Goal: Task Accomplishment & Management: Manage account settings

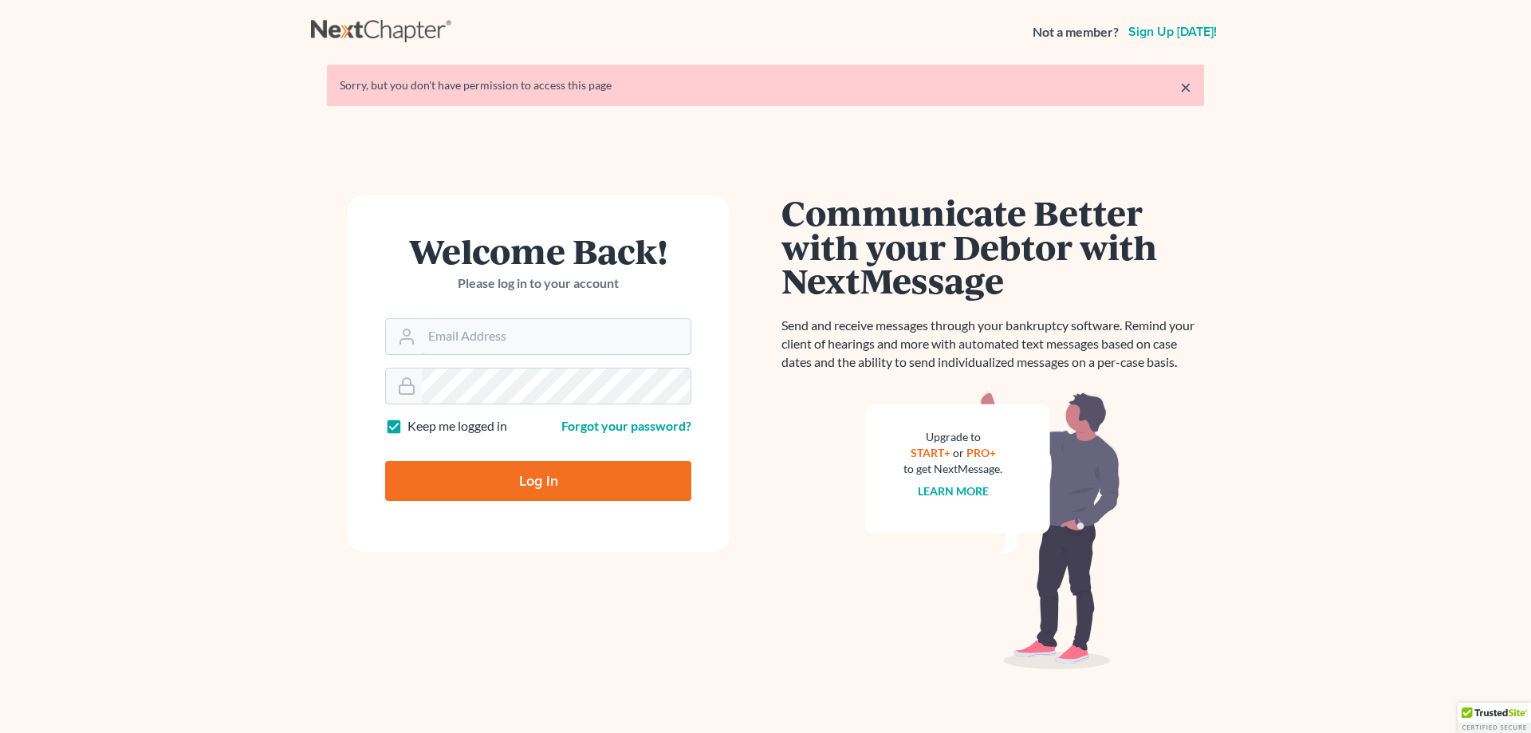
type input "[EMAIL_ADDRESS][DOMAIN_NAME]"
click at [501, 479] on input "Log In" at bounding box center [538, 481] width 306 height 40
type input "Thinking..."
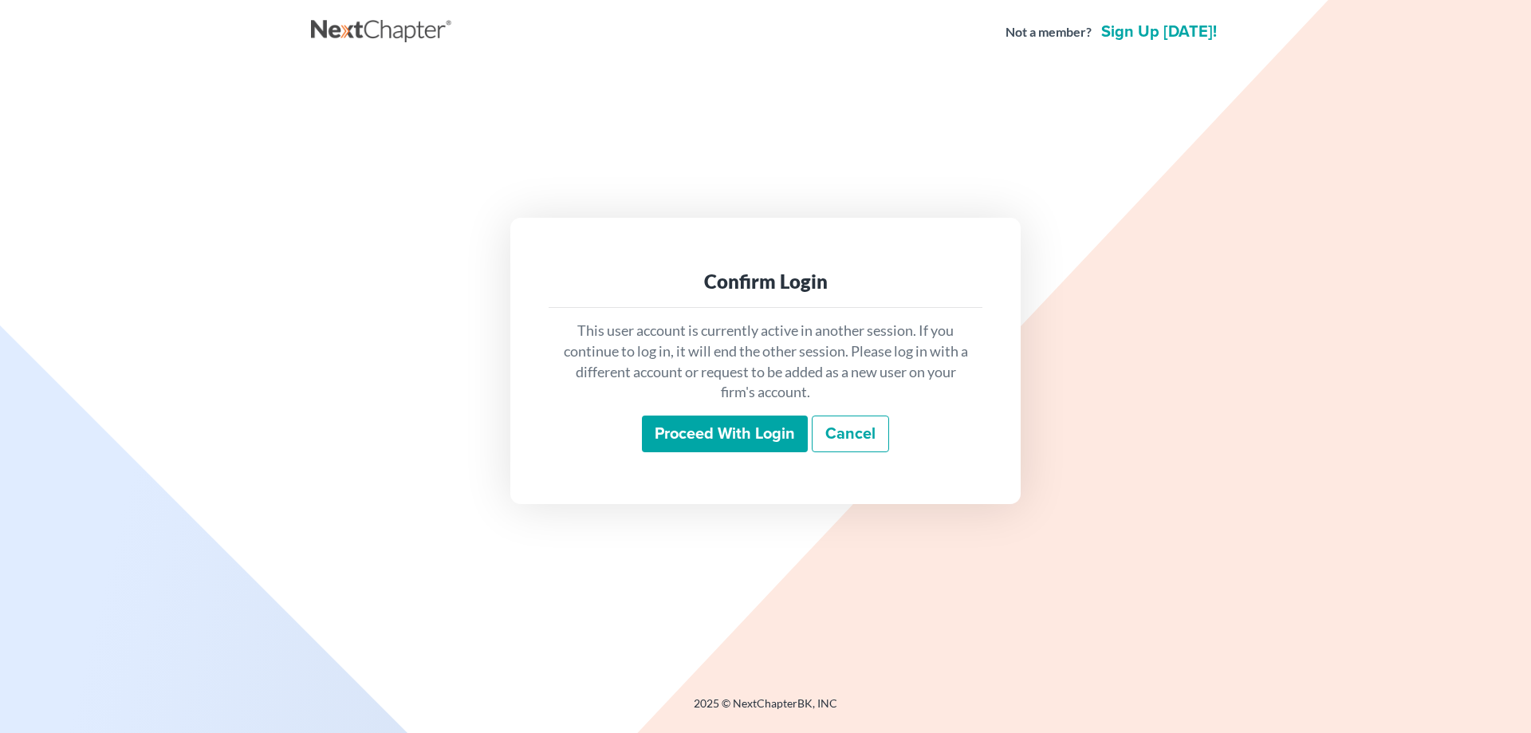
click at [700, 439] on input "Proceed with login" at bounding box center [725, 433] width 166 height 37
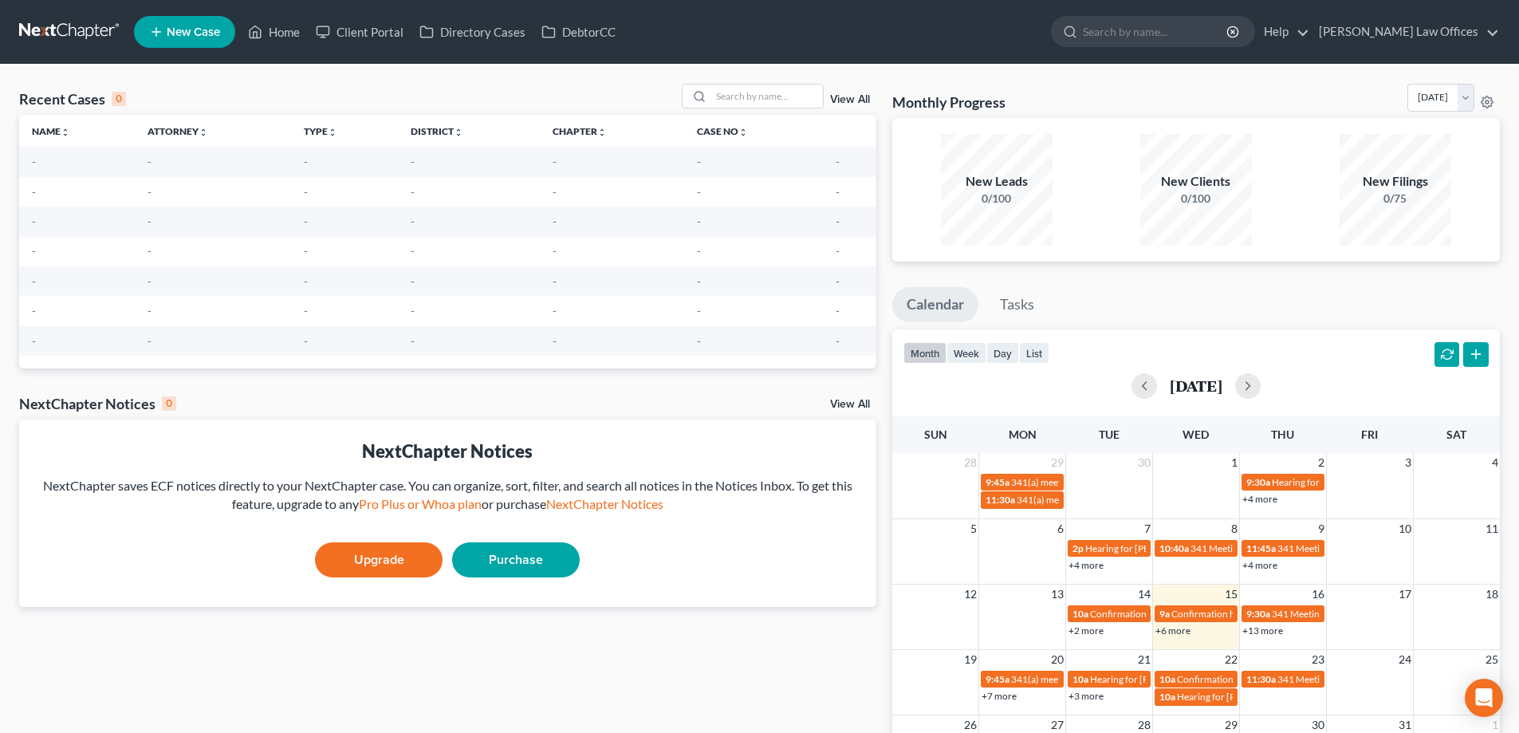
click at [848, 99] on link "View All" at bounding box center [850, 99] width 40 height 11
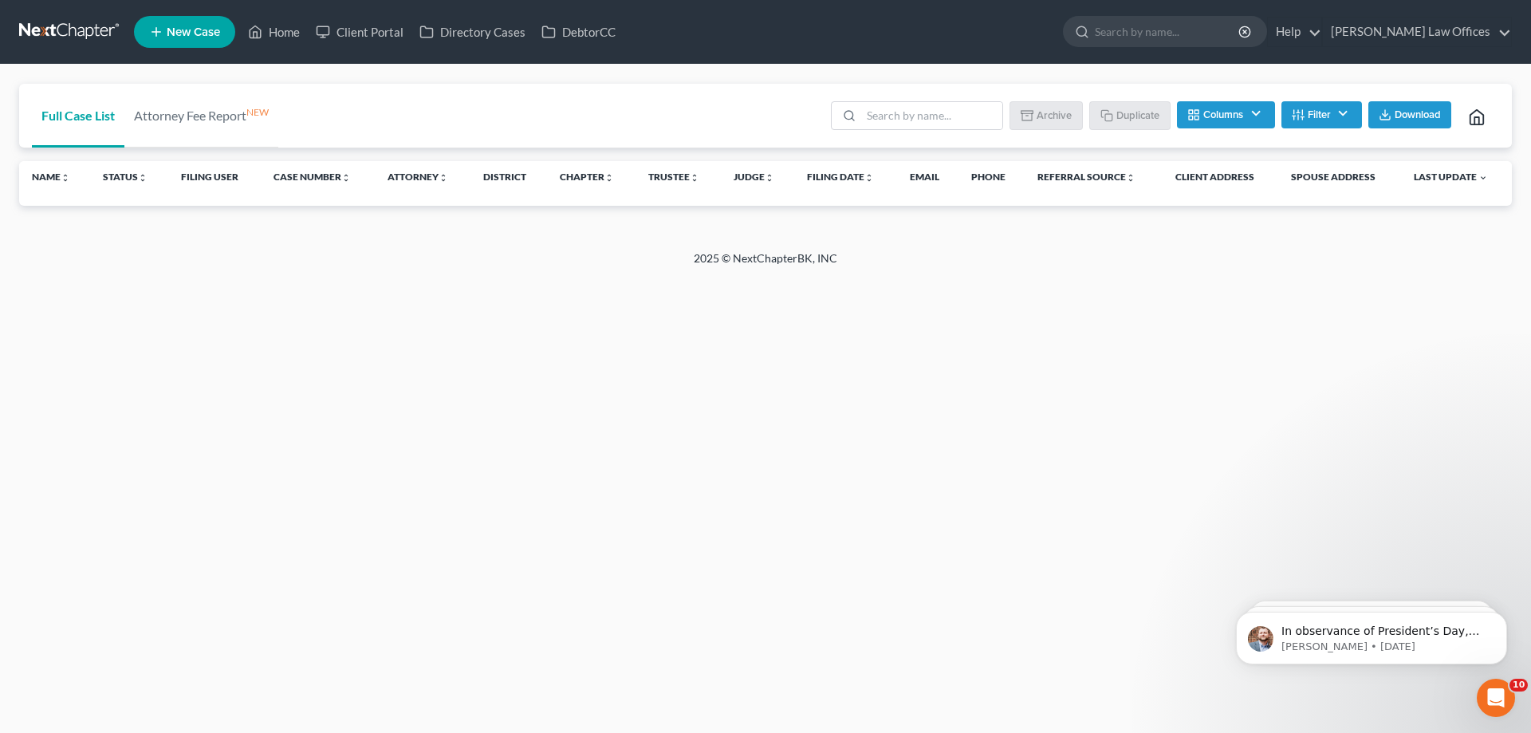
click at [1215, 120] on button "Columns" at bounding box center [1225, 114] width 97 height 27
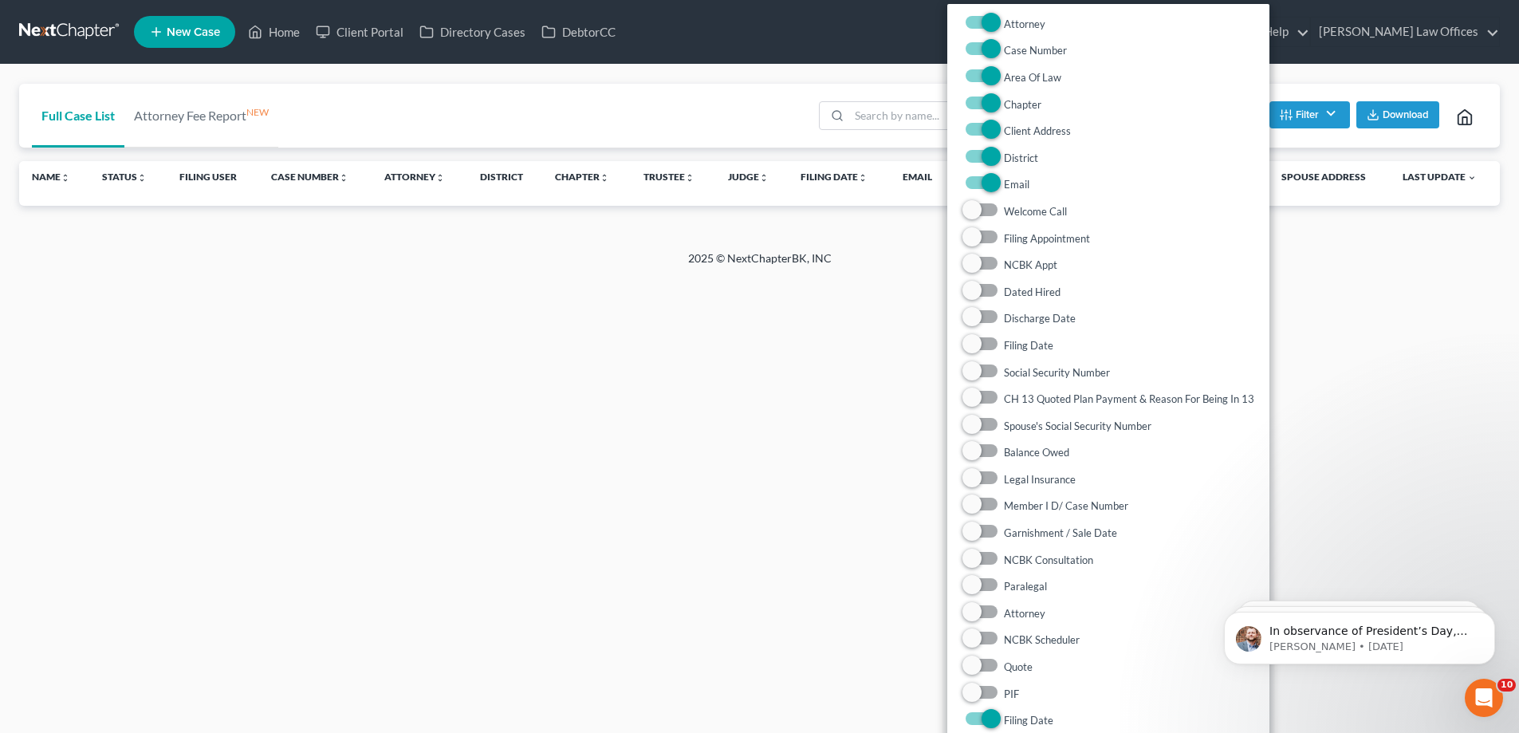
click at [1319, 282] on div "Home New Case Client Portal Directory Cases DebtorCC OBryan Law Offices lauren@…" at bounding box center [759, 366] width 1519 height 733
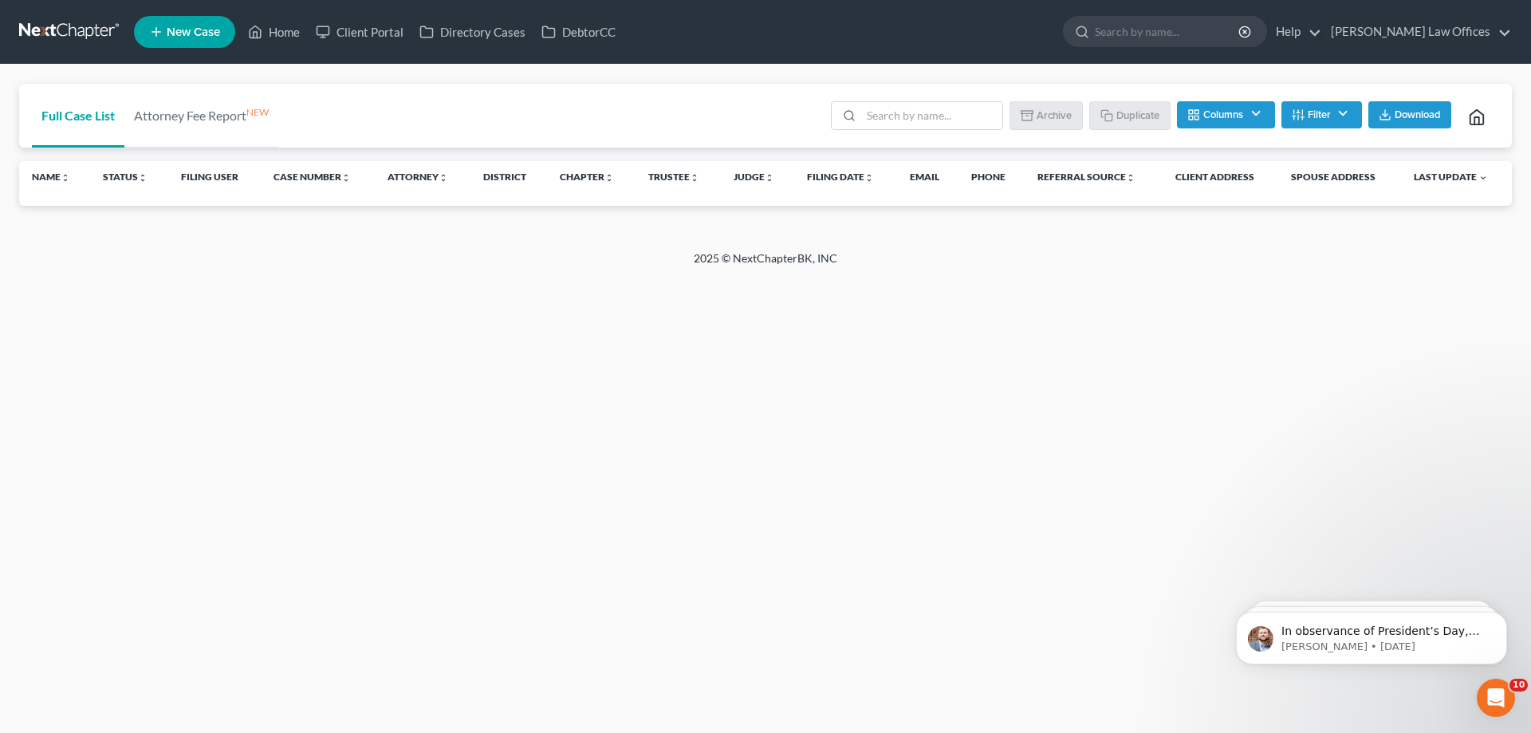
click at [1335, 116] on button "Filter" at bounding box center [1321, 114] width 81 height 27
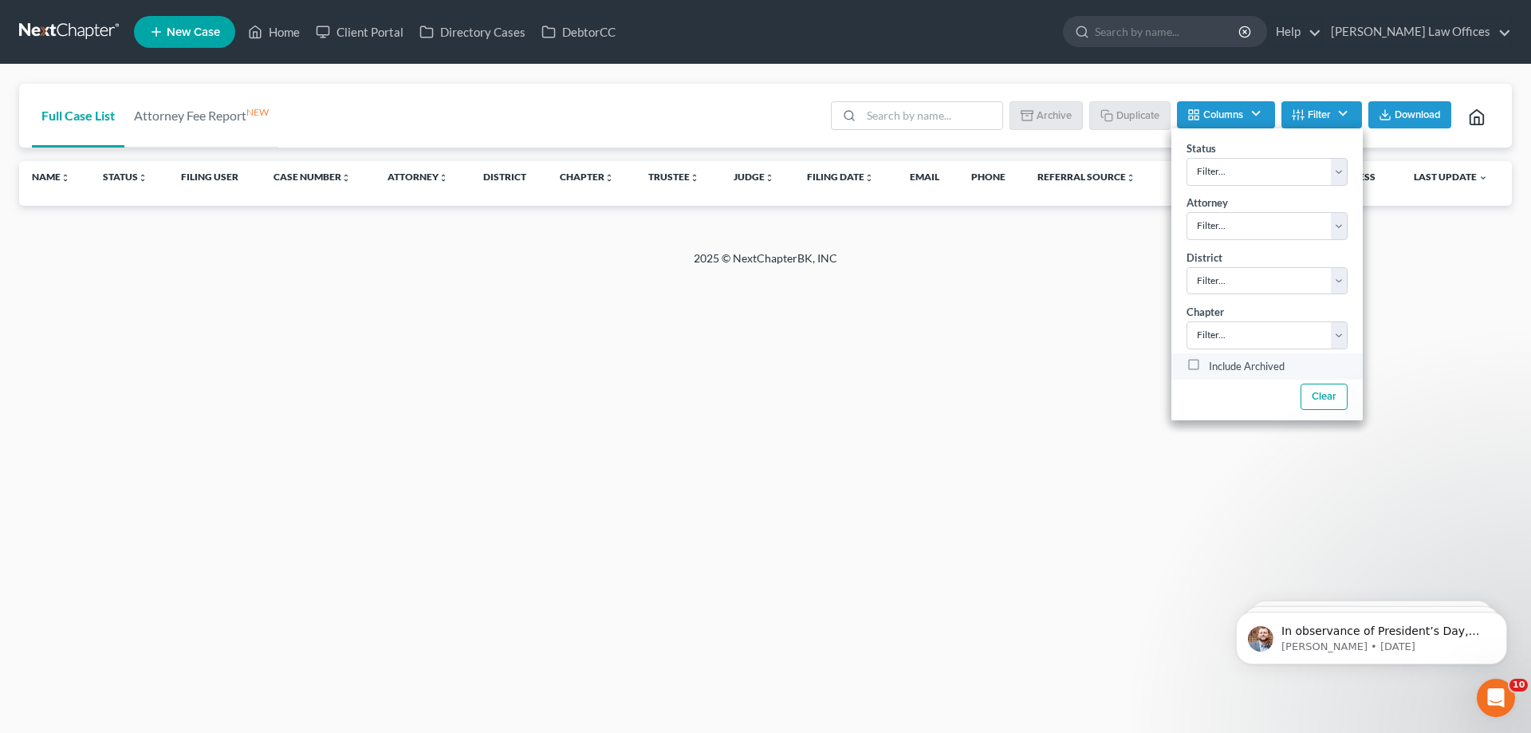
click at [1209, 368] on label "Include Archived" at bounding box center [1247, 366] width 76 height 19
click at [1215, 368] on input "Include Archived" at bounding box center [1220, 362] width 10 height 10
checkbox input "true"
click at [949, 133] on ul "Batch Download Archive Un-archive Duplicate Columns Attorney Case Number Area O…" at bounding box center [1162, 117] width 671 height 38
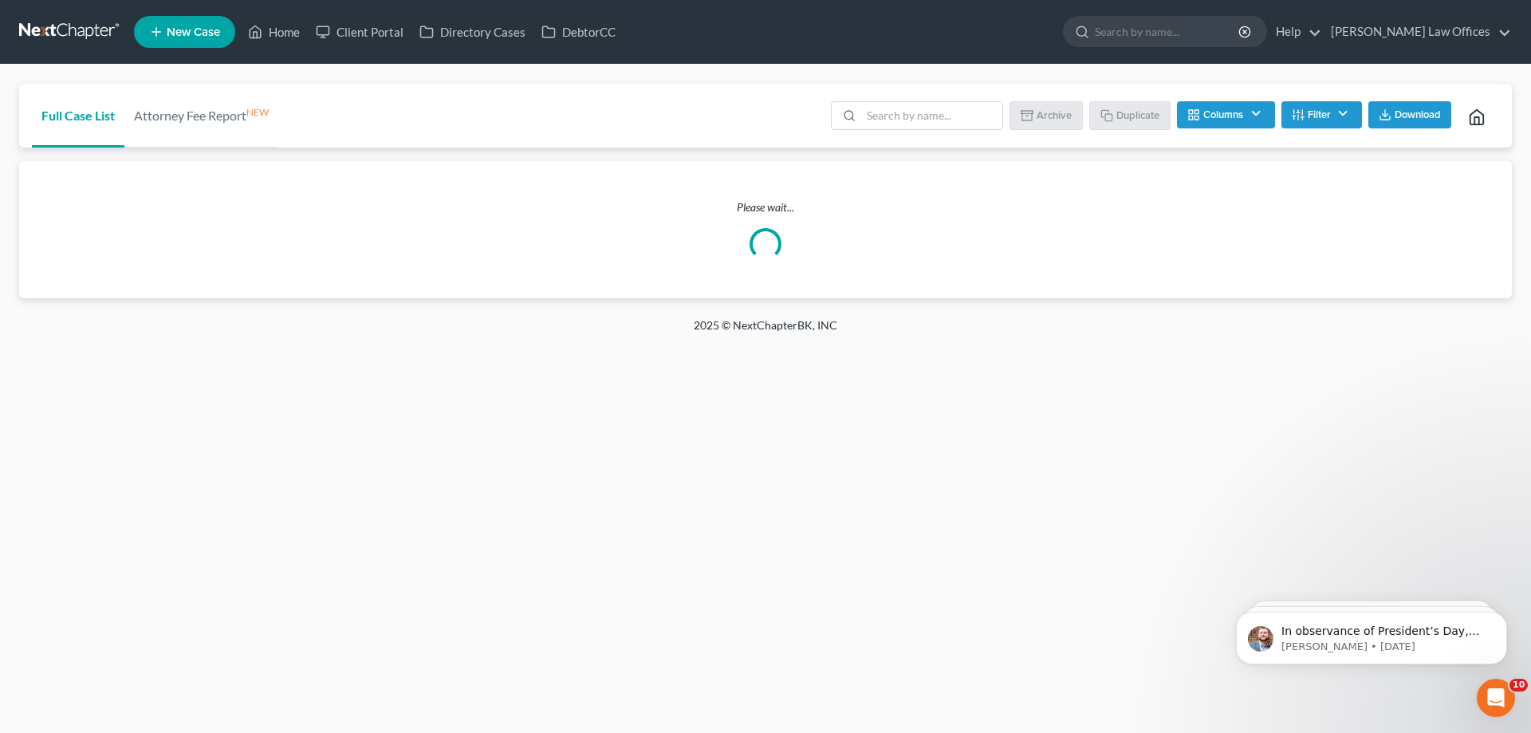
click at [948, 133] on ul "Batch Download Archive Un-archive Duplicate Columns Attorney Case Number Area O…" at bounding box center [1162, 117] width 671 height 38
click at [945, 113] on input "search" at bounding box center [931, 115] width 141 height 27
type input "roark"
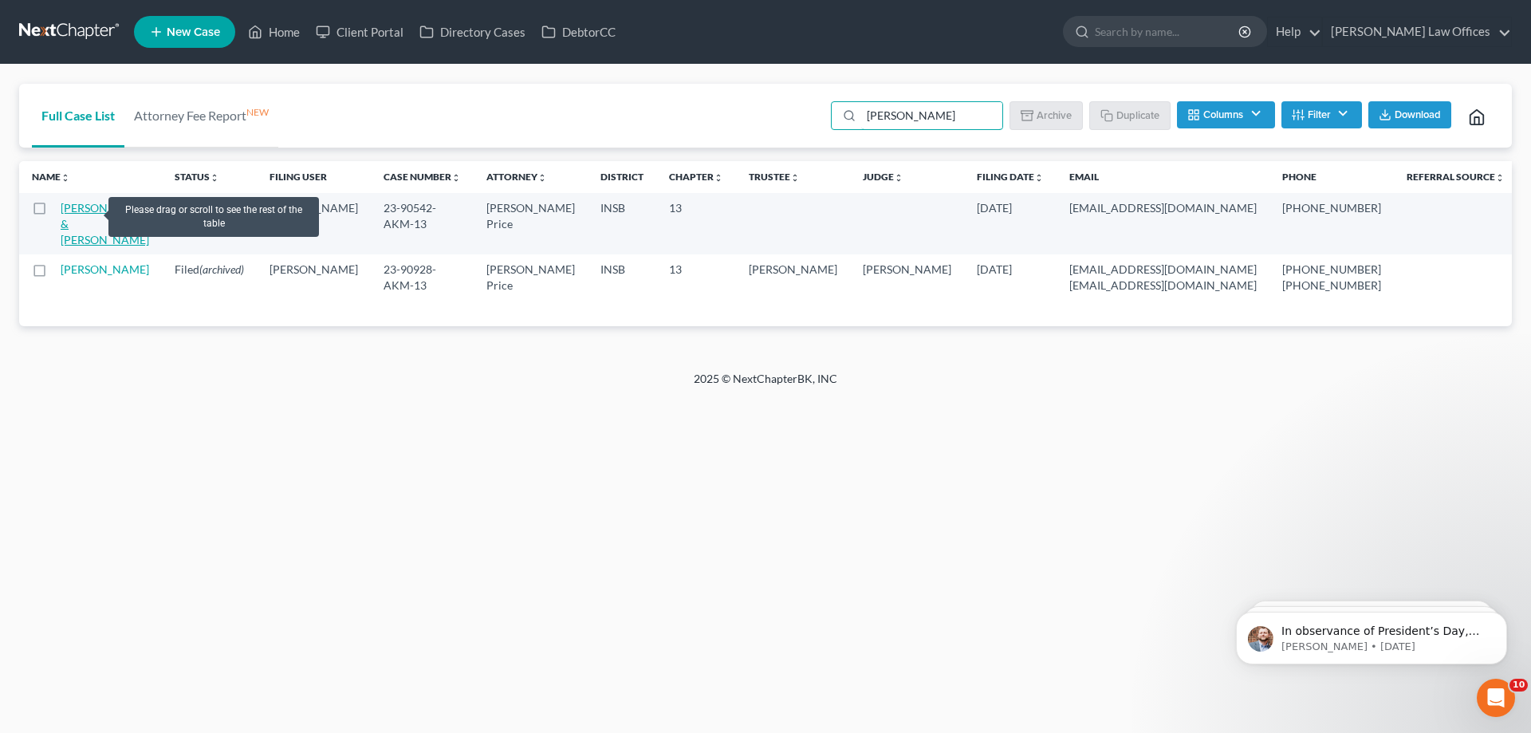
click at [88, 210] on link "Roark, Timothy & Paula" at bounding box center [105, 223] width 88 height 45
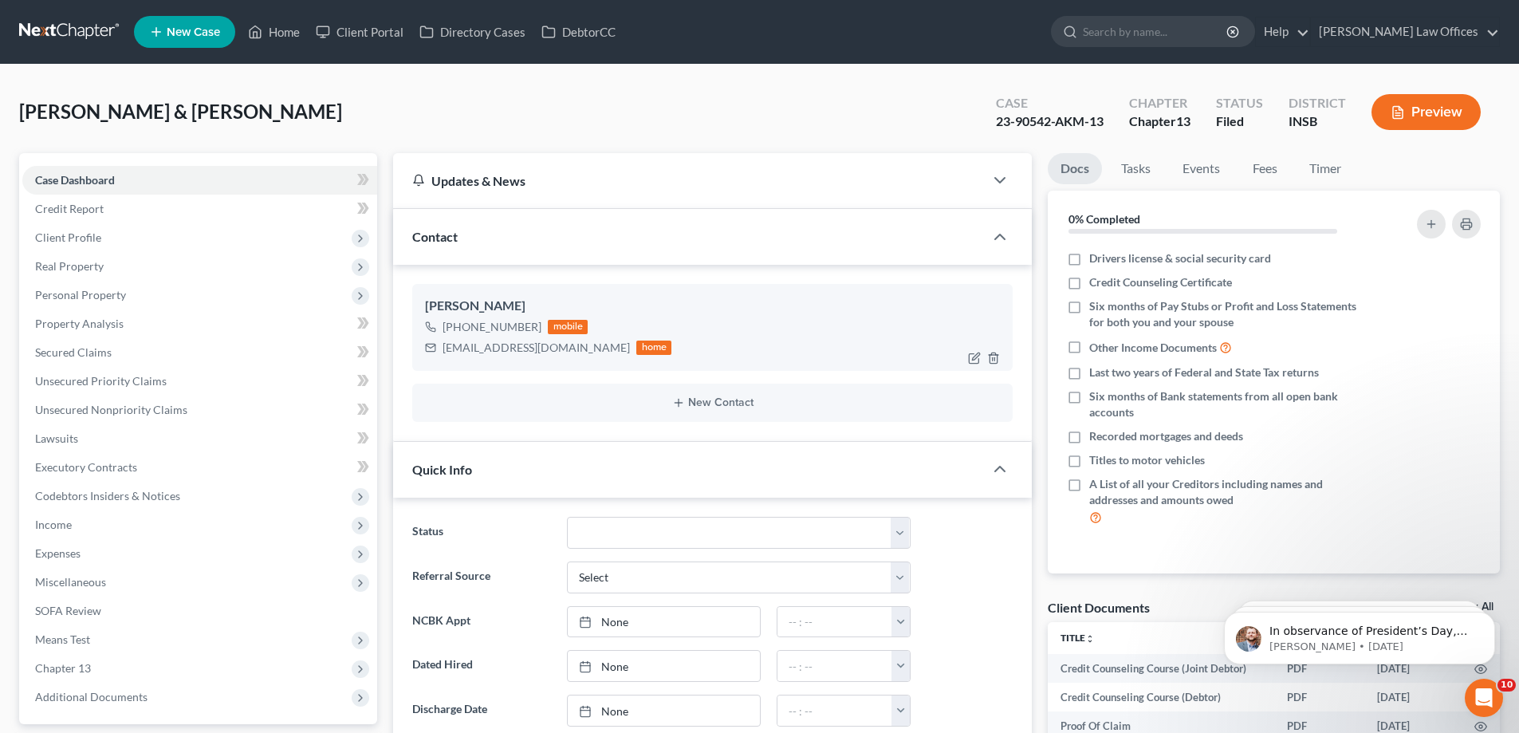
select select "1"
select select "2"
select select "3"
select select "0"
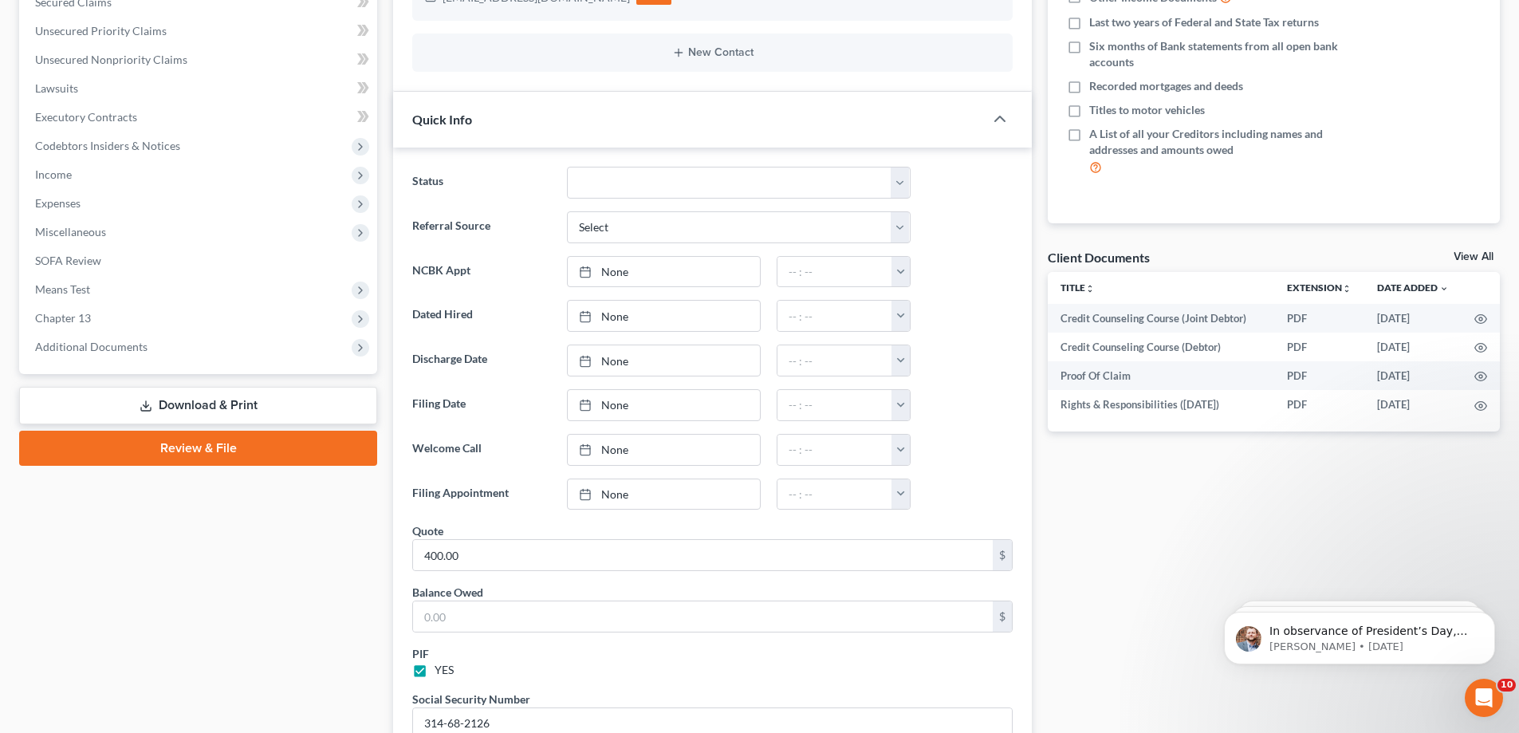
scroll to position [558, 0]
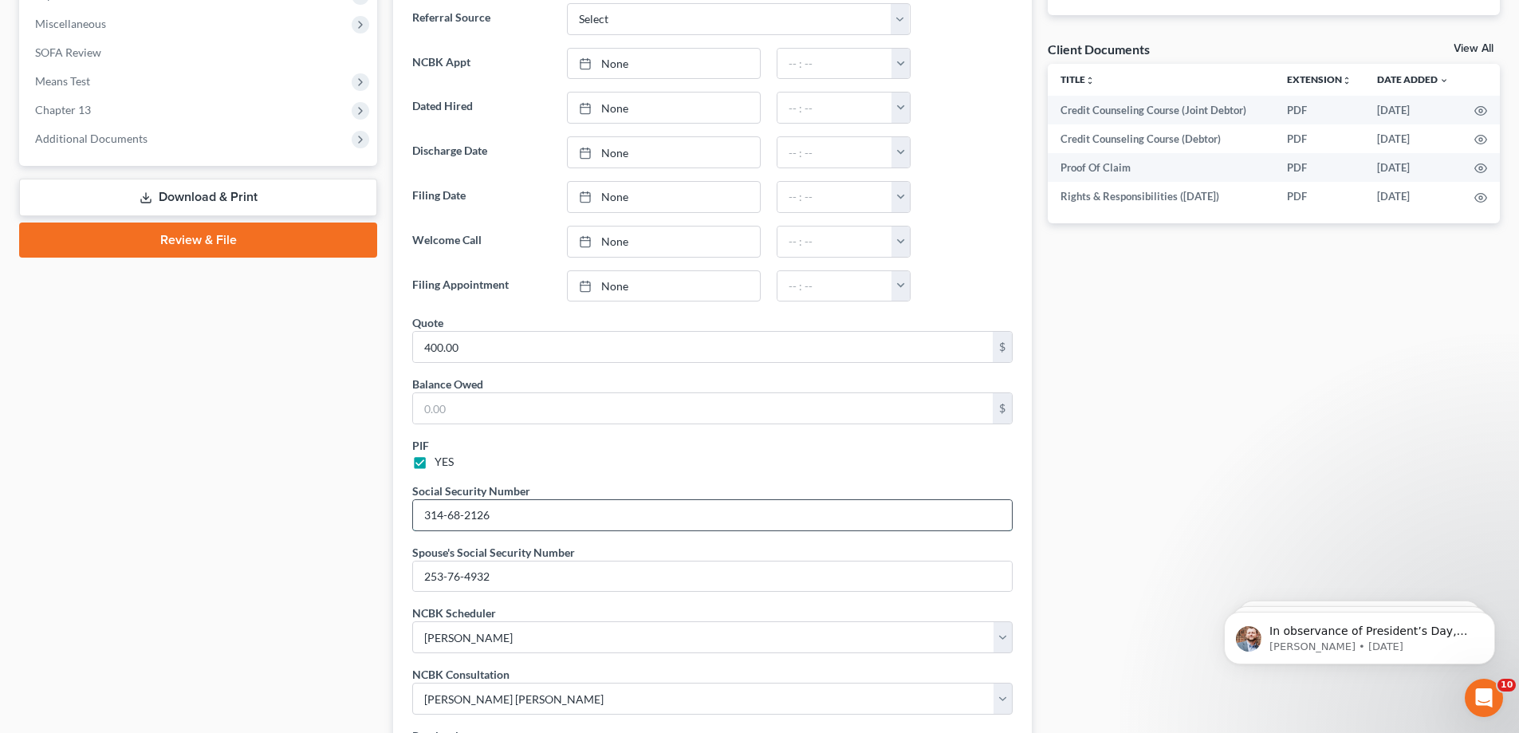
drag, startPoint x: 513, startPoint y: 515, endPoint x: 434, endPoint y: 520, distance: 79.9
click at [414, 514] on input "314-68-2126" at bounding box center [712, 515] width 599 height 30
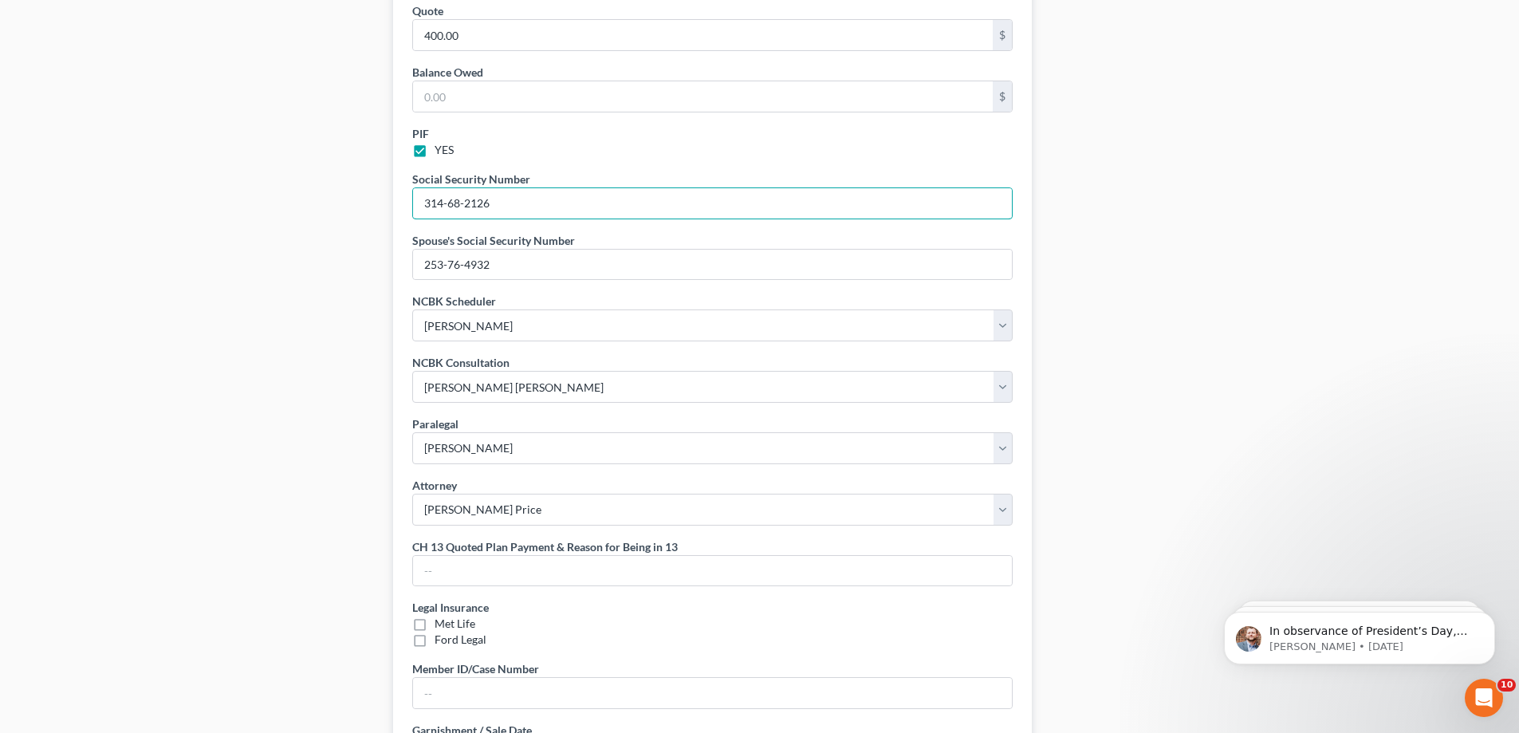
scroll to position [877, 0]
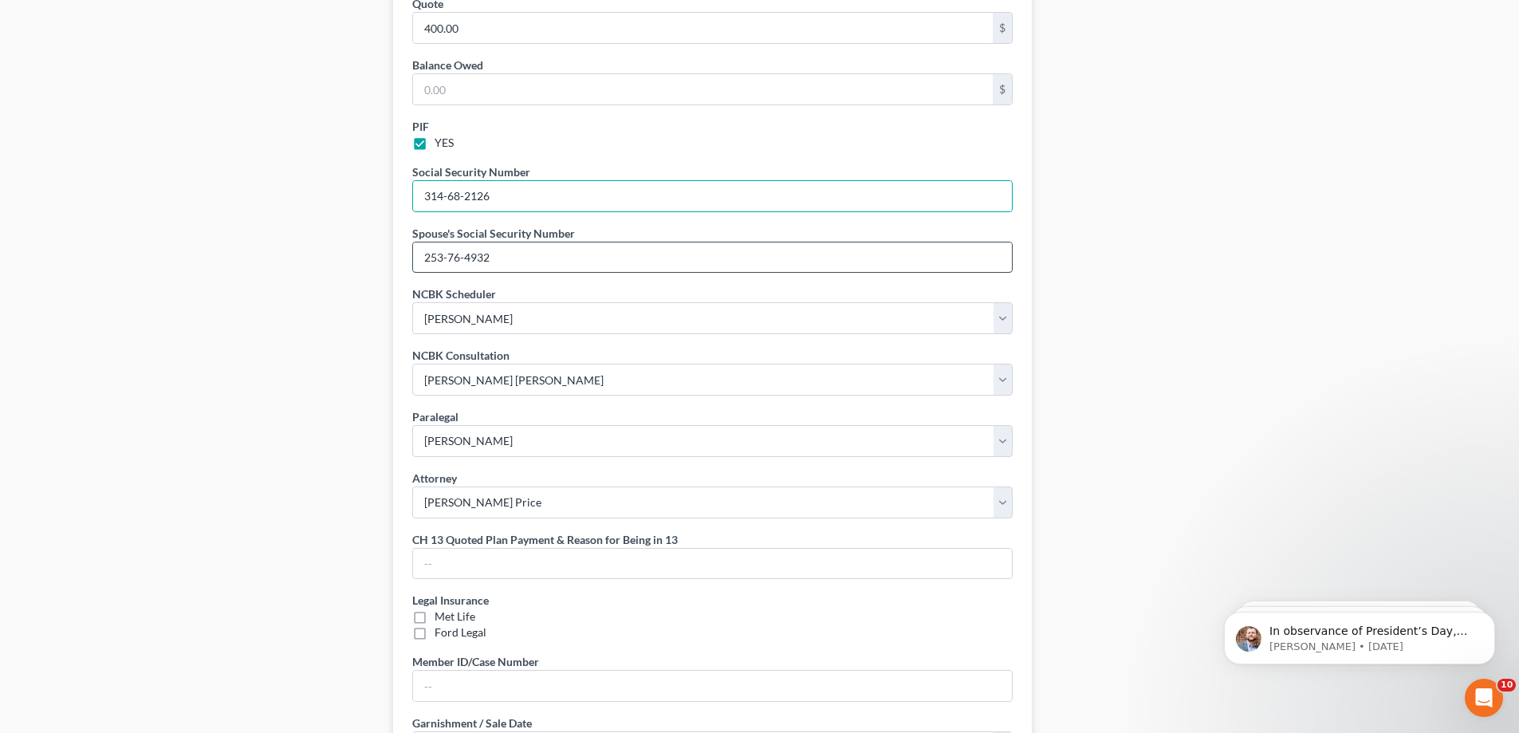
click at [517, 262] on input "253-76-4932" at bounding box center [712, 257] width 599 height 30
drag, startPoint x: 501, startPoint y: 260, endPoint x: 405, endPoint y: 262, distance: 95.7
click at [405, 262] on div "Status Changed Mind/Does not Want to File Closed Case Discharged Dismissed File…" at bounding box center [712, 208] width 639 height 1175
